Goal: Task Accomplishment & Management: Manage account settings

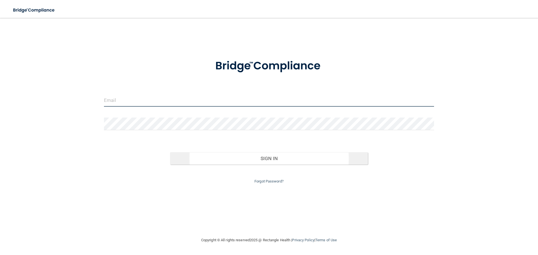
type input "[EMAIL_ADDRESS][DOMAIN_NAME]"
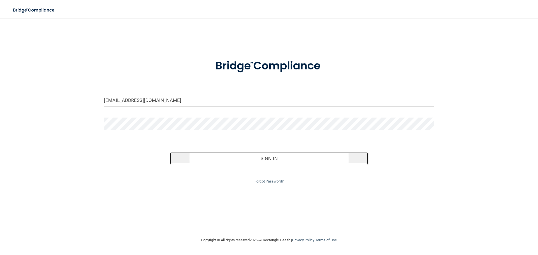
drag, startPoint x: 267, startPoint y: 159, endPoint x: 264, endPoint y: 157, distance: 3.5
click at [267, 159] on button "Sign In" at bounding box center [269, 158] width 198 height 12
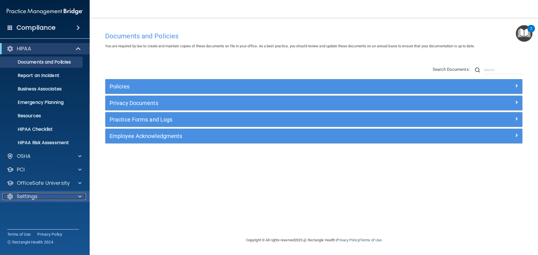
click at [38, 197] on div "Settings" at bounding box center [37, 196] width 69 height 7
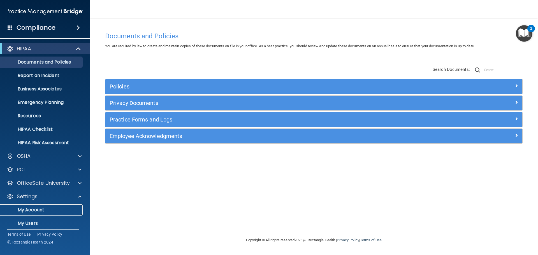
click at [30, 209] on p "My Account" at bounding box center [42, 210] width 76 height 6
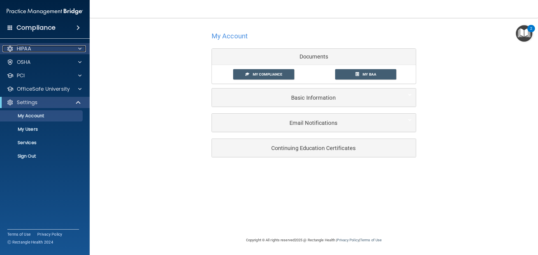
click at [23, 49] on p "HIPAA" at bounding box center [24, 48] width 14 height 7
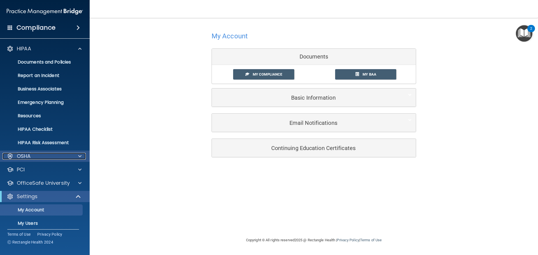
click at [24, 159] on p "OSHA" at bounding box center [24, 156] width 14 height 7
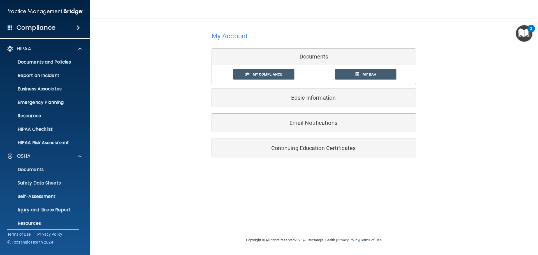
click at [9, 29] on span at bounding box center [10, 27] width 5 height 5
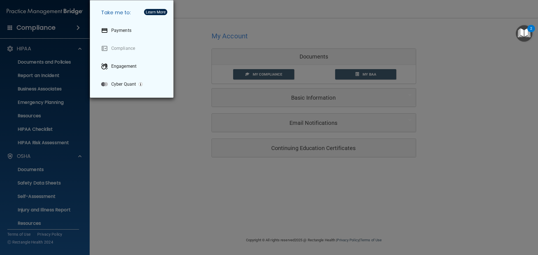
click at [81, 49] on div "Take me to: Payments Compliance Engagement Cyber Quant" at bounding box center [269, 127] width 538 height 255
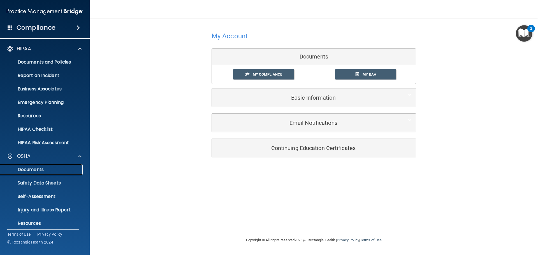
click at [29, 170] on p "Documents" at bounding box center [42, 170] width 76 height 6
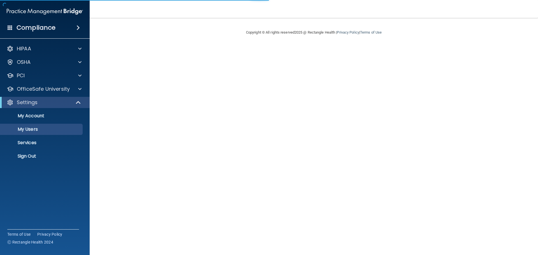
select select "20"
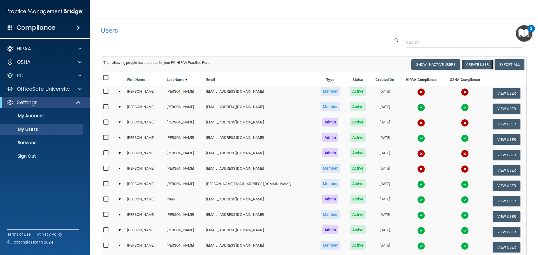
click at [478, 66] on button "Create User" at bounding box center [478, 64] width 32 height 10
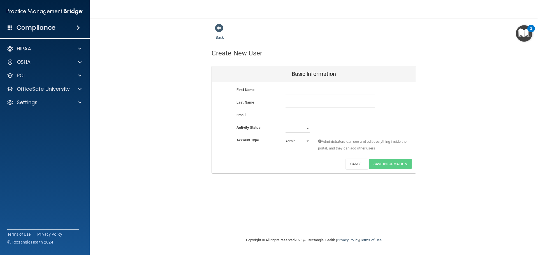
click at [295, 86] on div "First Name Last Name Email Activity Status Active Inactive Account Type Practic…" at bounding box center [314, 127] width 204 height 91
click at [295, 90] on input "text" at bounding box center [330, 91] width 89 height 8
type input "[PERSON_NAME]"
type input "[EMAIL_ADDRESS][DOMAIN_NAME]"
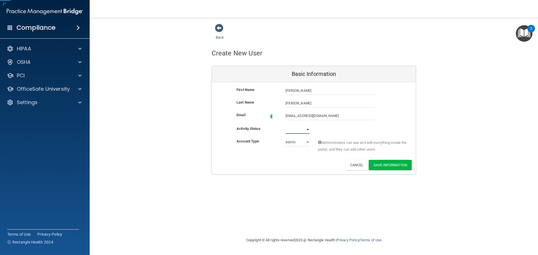
click at [307, 128] on select "Active Inactive" at bounding box center [298, 130] width 24 height 8
select select "active"
click at [286, 124] on select "Active Inactive" at bounding box center [298, 128] width 24 height 8
click at [309, 141] on select "Admin Member" at bounding box center [298, 141] width 24 height 8
select select "practice_member"
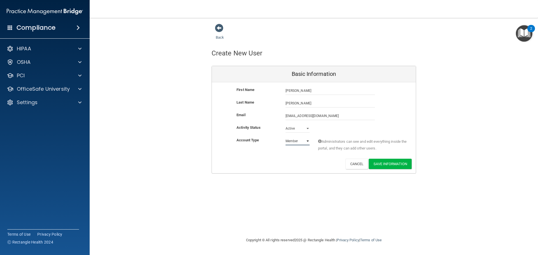
click at [286, 137] on select "Admin Member" at bounding box center [298, 141] width 24 height 8
click at [390, 164] on button "Save Information" at bounding box center [390, 164] width 43 height 10
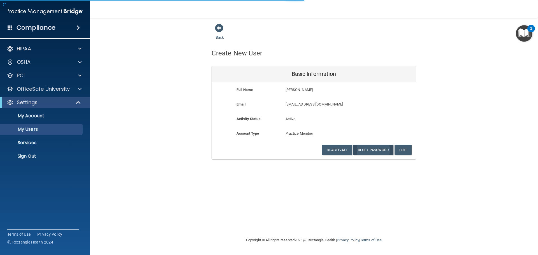
select select "20"
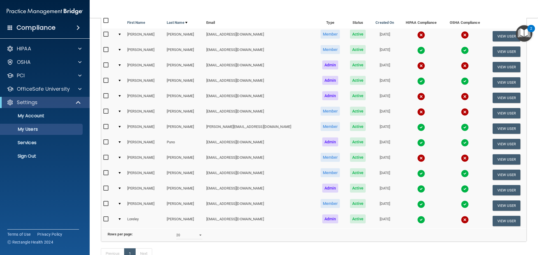
scroll to position [81, 0]
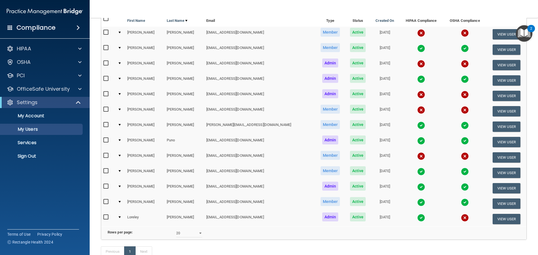
click at [121, 217] on div at bounding box center [120, 218] width 2 height 2
click at [322, 217] on span "Admin" at bounding box center [330, 217] width 16 height 9
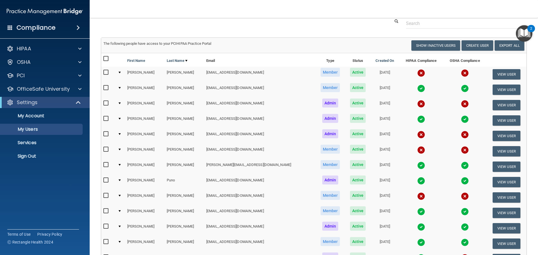
scroll to position [2, 0]
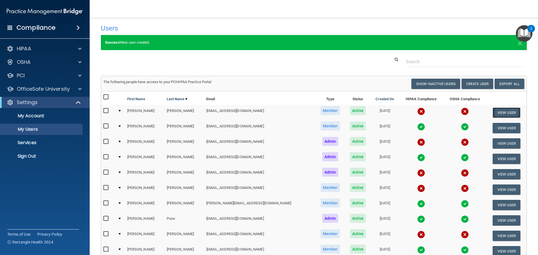
click at [496, 114] on button "View User" at bounding box center [507, 113] width 28 height 10
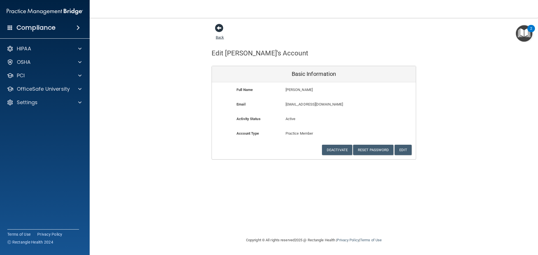
click at [219, 27] on span at bounding box center [219, 28] width 8 height 8
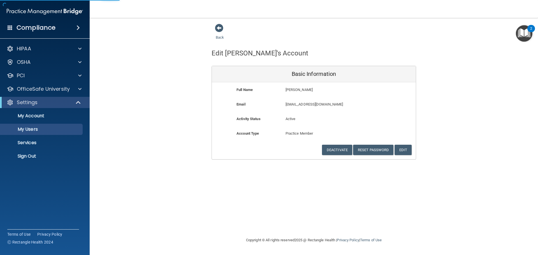
select select "20"
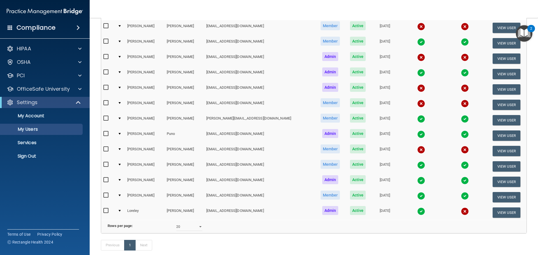
scroll to position [122, 0]
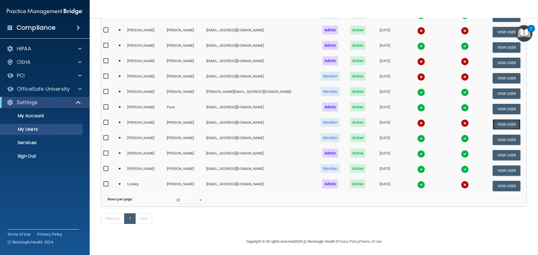
click at [499, 119] on button "View User" at bounding box center [507, 124] width 28 height 10
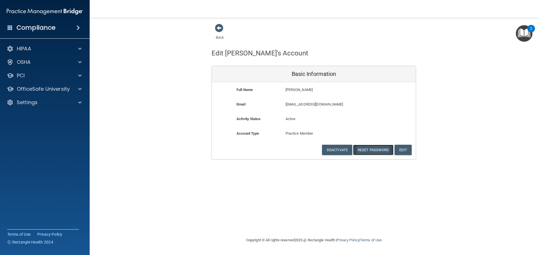
click at [371, 151] on button "Reset Password" at bounding box center [373, 150] width 40 height 10
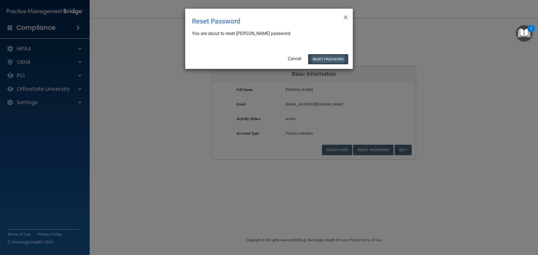
click at [333, 59] on button "Reset Password" at bounding box center [328, 59] width 40 height 10
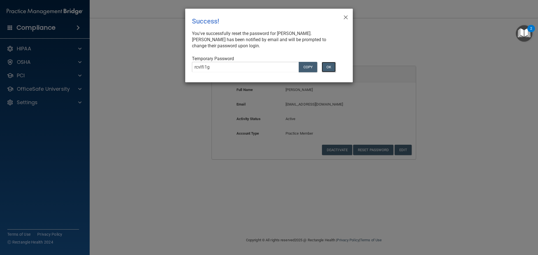
drag, startPoint x: 330, startPoint y: 68, endPoint x: 358, endPoint y: 66, distance: 27.3
click at [335, 67] on button "OK" at bounding box center [329, 67] width 14 height 10
